Goal: Task Accomplishment & Management: Use online tool/utility

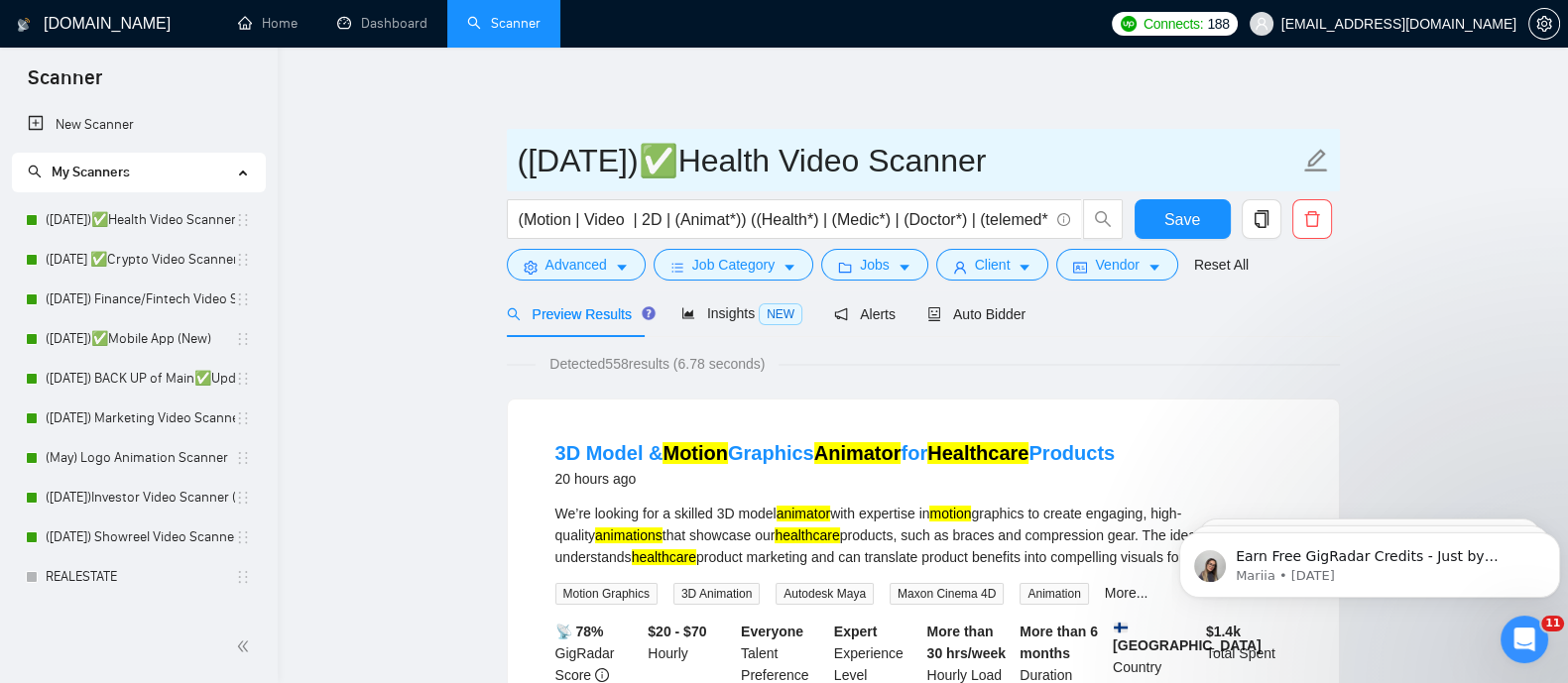
scroll to position [868, 0]
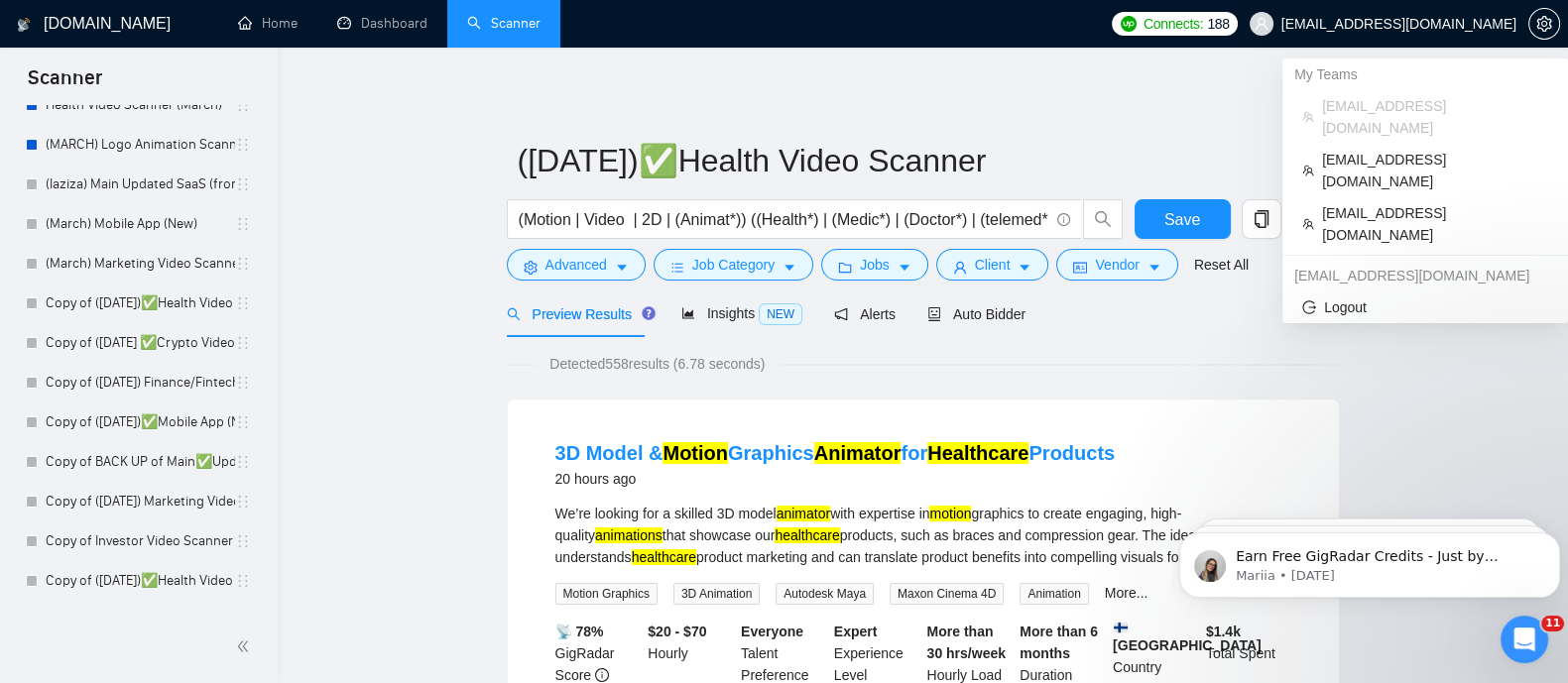
click at [1412, 24] on span "[EMAIL_ADDRESS][DOMAIN_NAME]" at bounding box center [1399, 24] width 235 height 0
click at [1437, 202] on span "[EMAIL_ADDRESS][DOMAIN_NAME]" at bounding box center [1435, 224] width 226 height 44
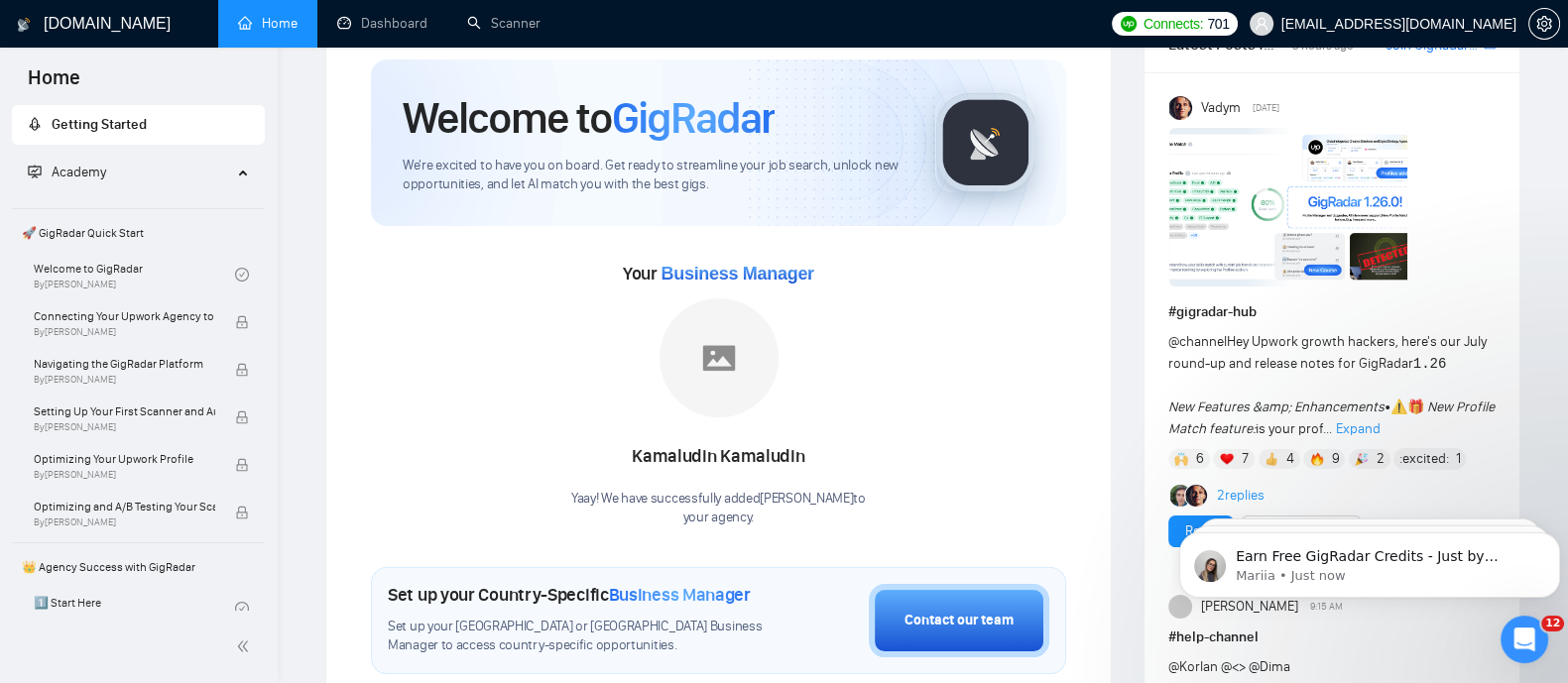
scroll to position [67, 0]
click at [471, 32] on link "Scanner" at bounding box center [504, 23] width 74 height 17
